Goal: Find specific page/section: Find specific page/section

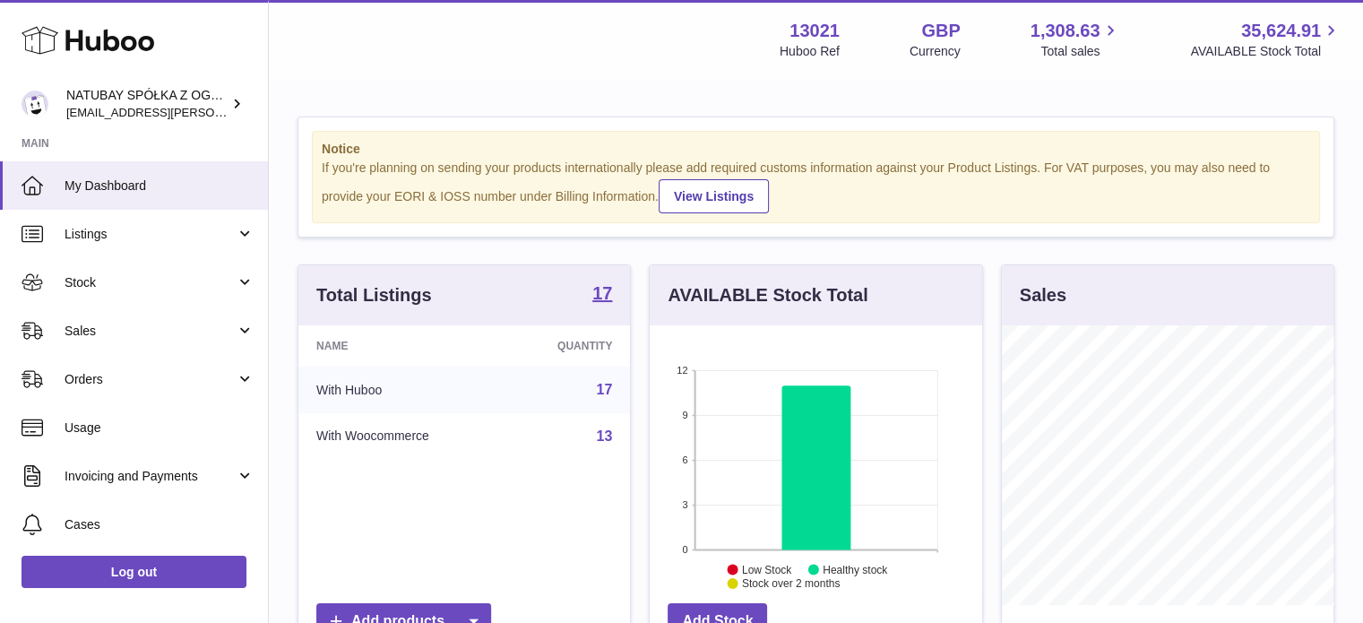
scroll to position [280, 332]
click at [132, 329] on span "Sales" at bounding box center [150, 331] width 171 height 17
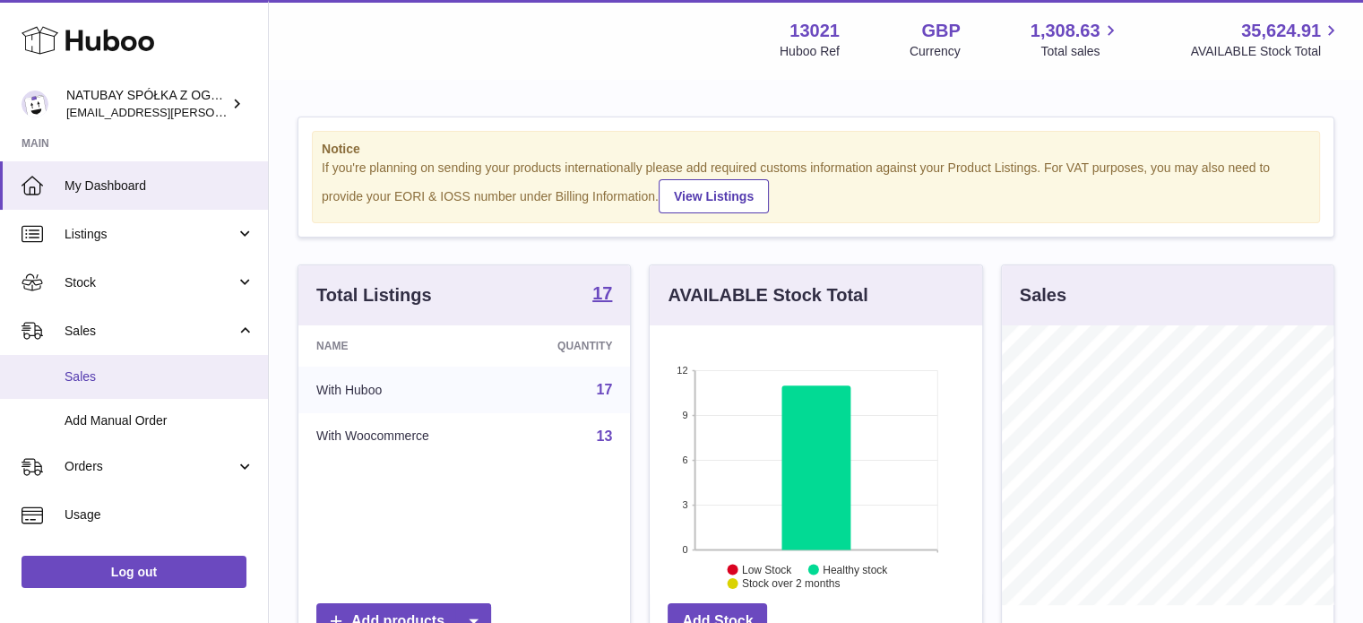
click at [107, 361] on link "Sales" at bounding box center [134, 377] width 268 height 44
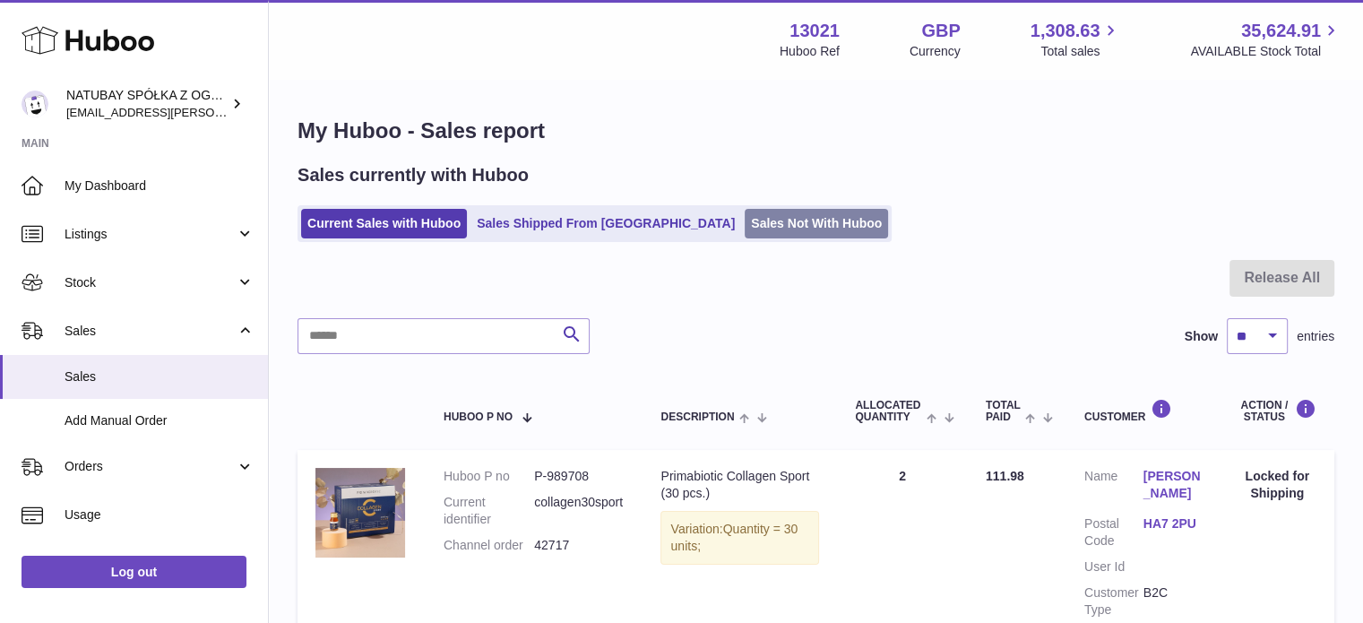
click at [745, 227] on link "Sales Not With Huboo" at bounding box center [816, 224] width 143 height 30
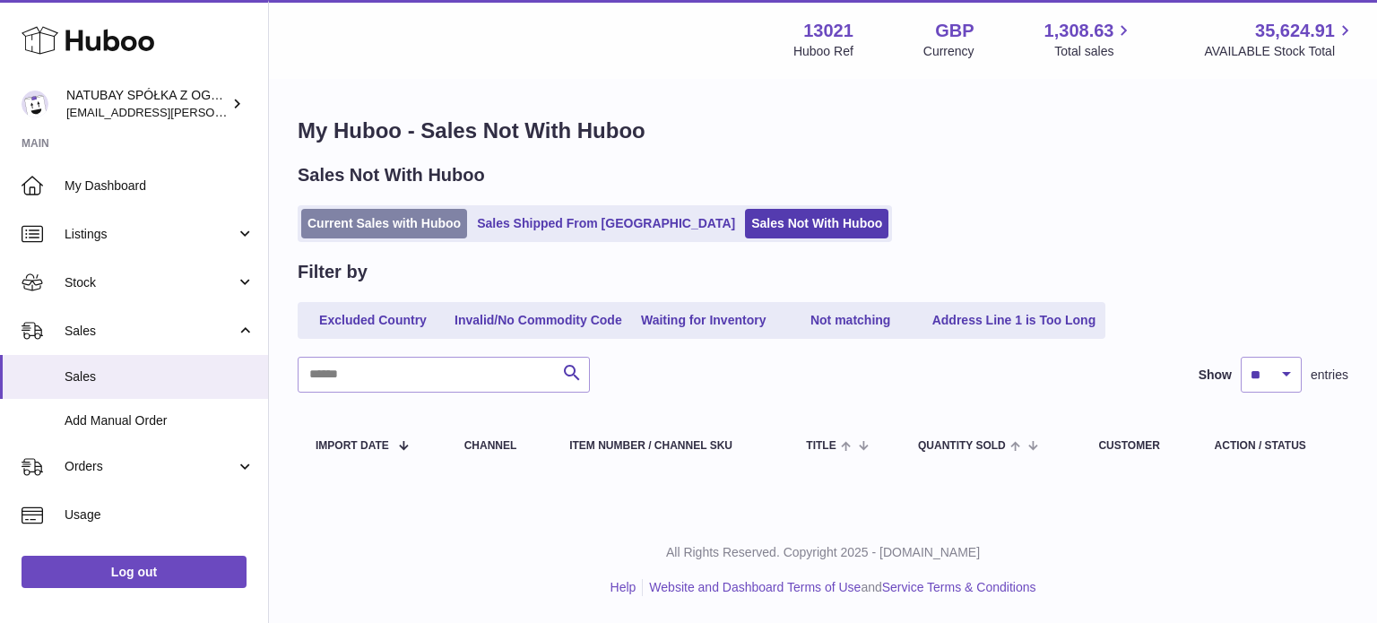
click at [360, 232] on link "Current Sales with Huboo" at bounding box center [384, 224] width 166 height 30
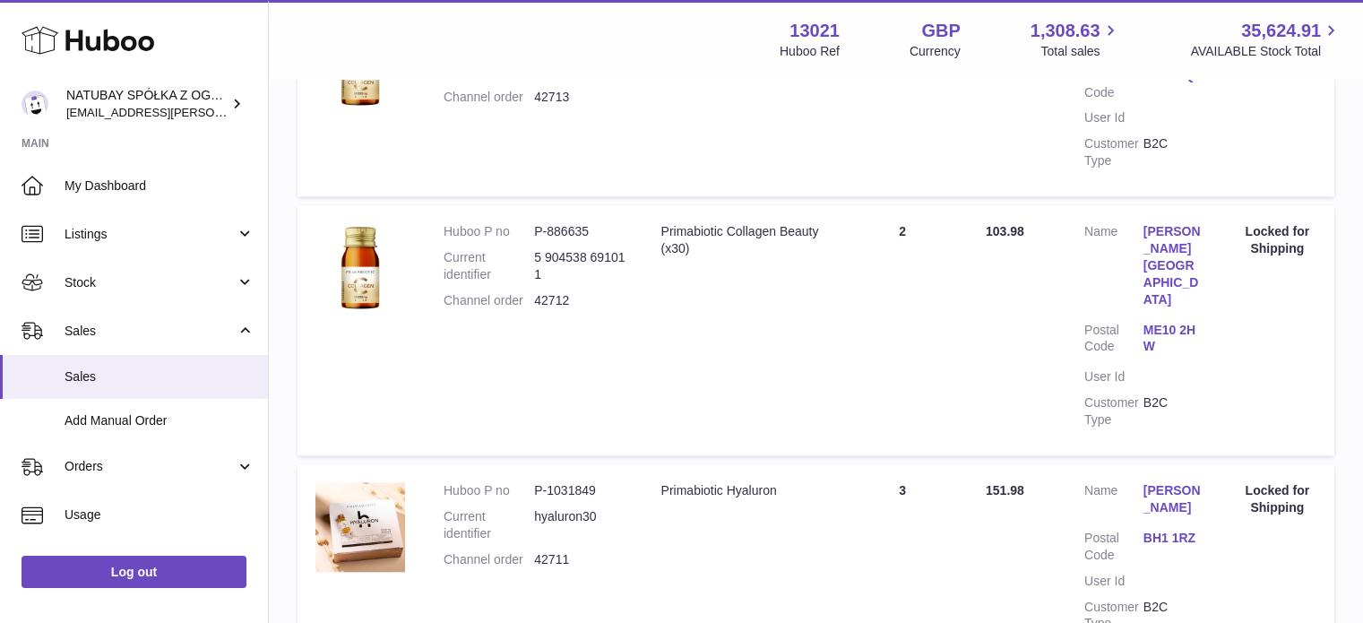
scroll to position [1972, 0]
